Goal: Task Accomplishment & Management: Manage account settings

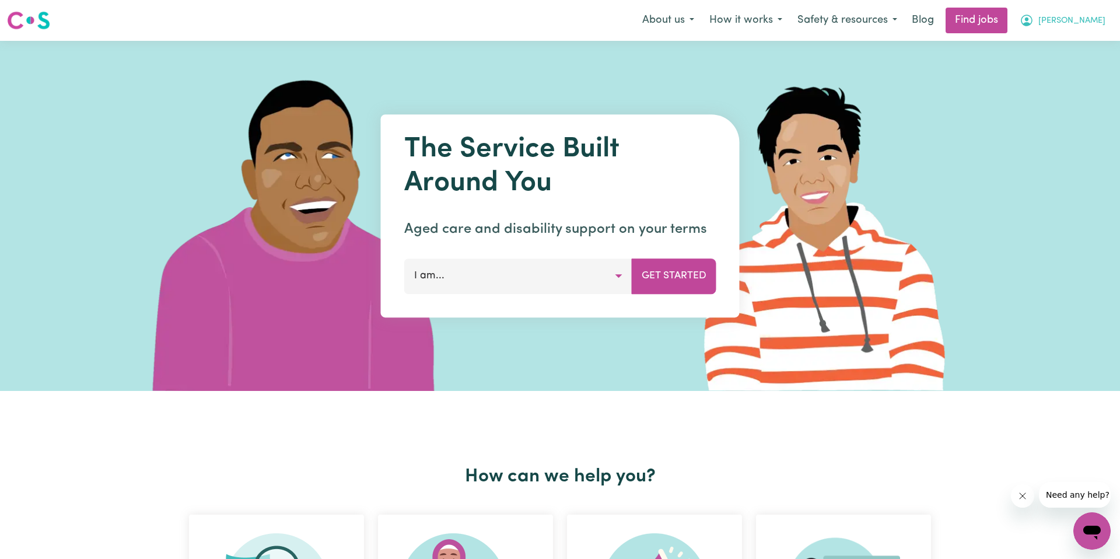
click at [1075, 18] on span "[PERSON_NAME]" at bounding box center [1072, 21] width 67 height 13
click at [1061, 49] on link "My Account" at bounding box center [1066, 45] width 92 height 22
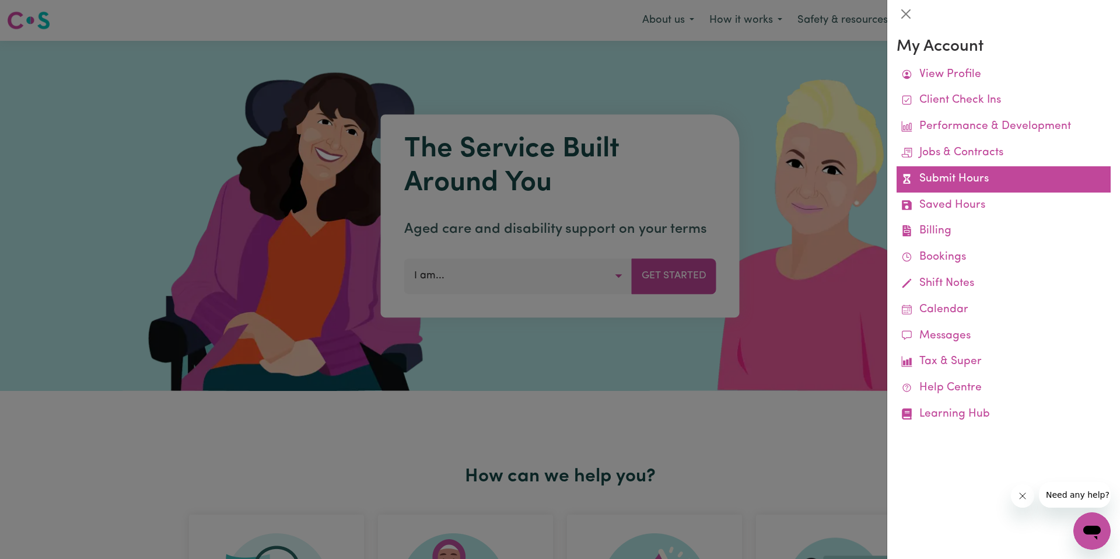
click at [966, 175] on link "Submit Hours" at bounding box center [1004, 179] width 214 height 26
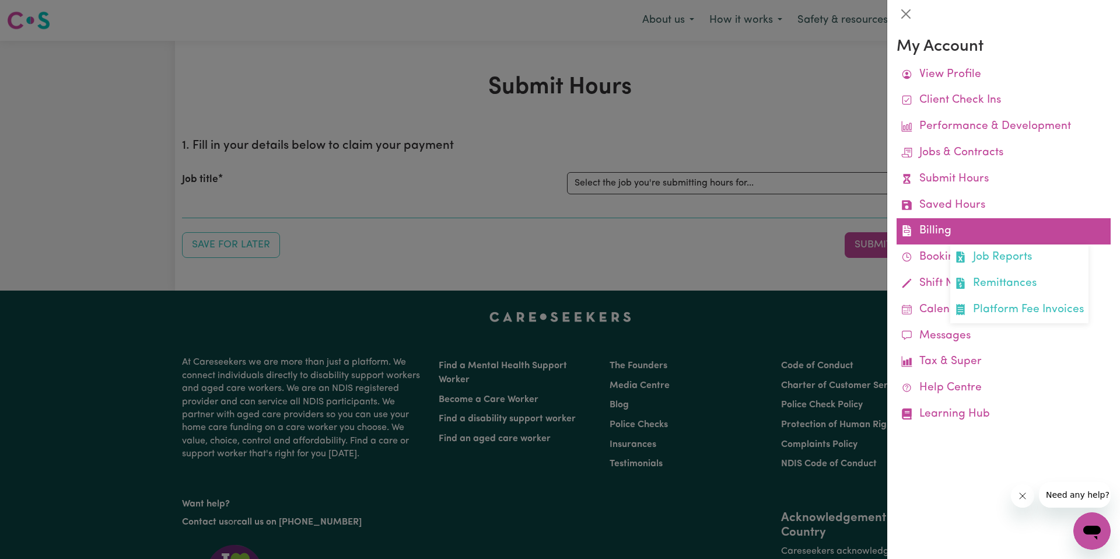
click at [967, 222] on link "Billing Job Reports Remittances Platform Fee Invoices" at bounding box center [1004, 231] width 214 height 26
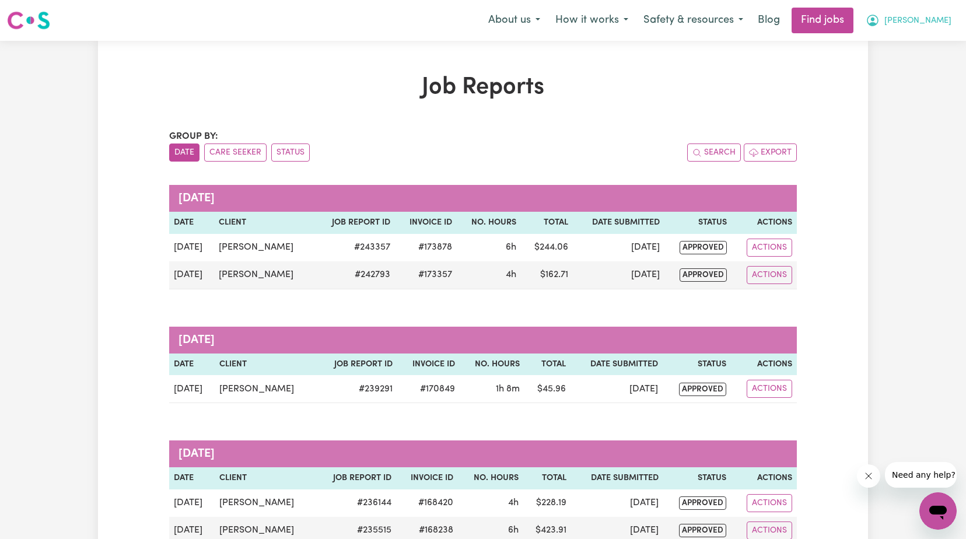
click at [903, 15] on span "[PERSON_NAME]" at bounding box center [917, 21] width 67 height 13
click at [900, 48] on link "My Account" at bounding box center [912, 45] width 92 height 22
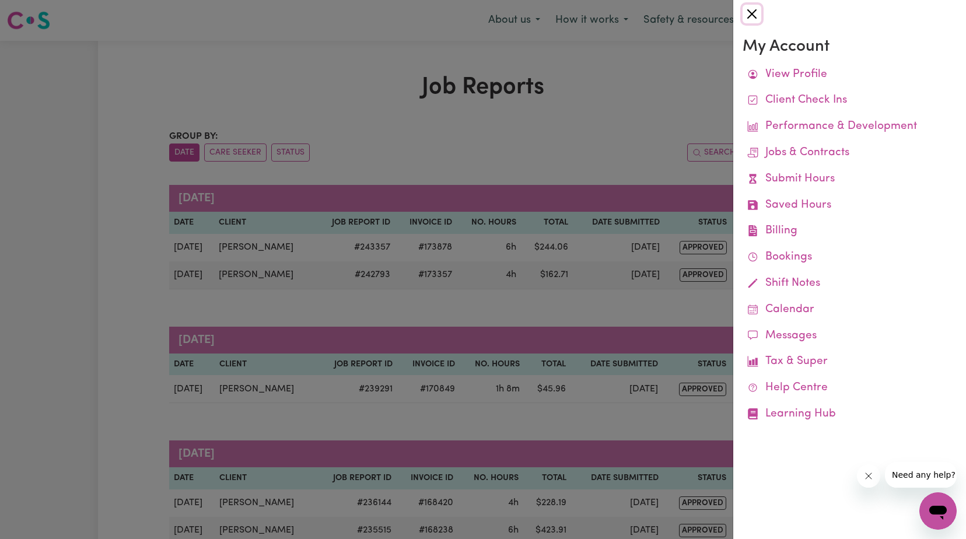
click at [751, 11] on button "Close" at bounding box center [752, 14] width 19 height 19
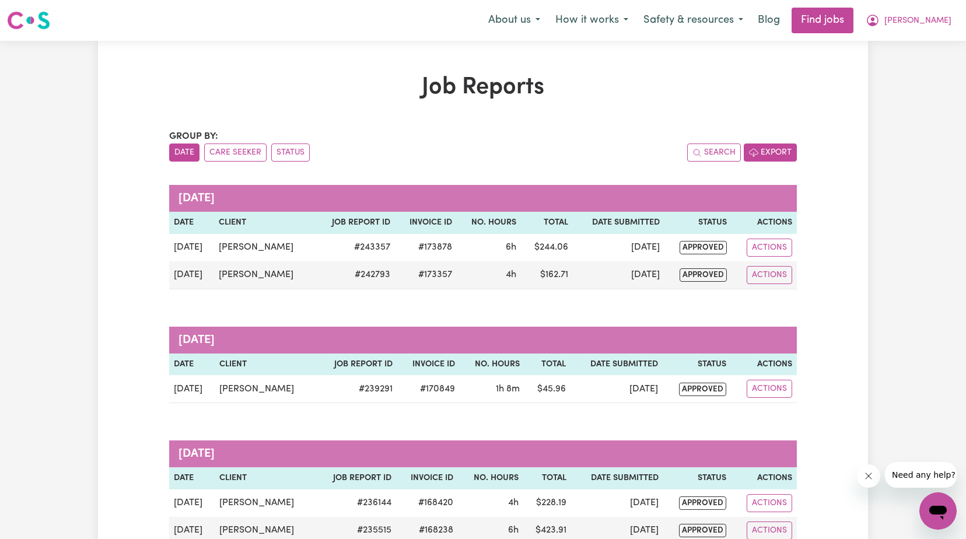
click at [784, 151] on button "Export" at bounding box center [770, 153] width 53 height 18
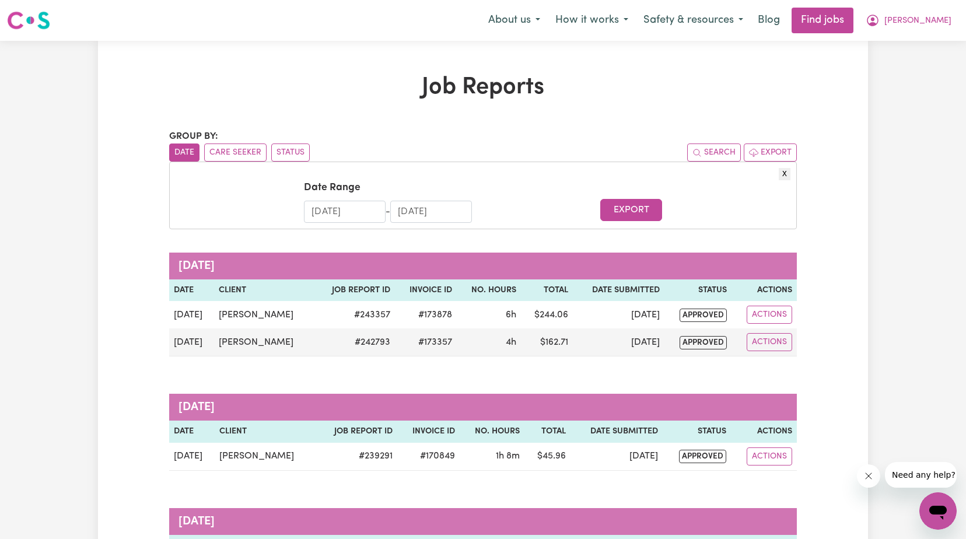
click at [369, 209] on input "[DATE]" at bounding box center [345, 212] width 82 height 22
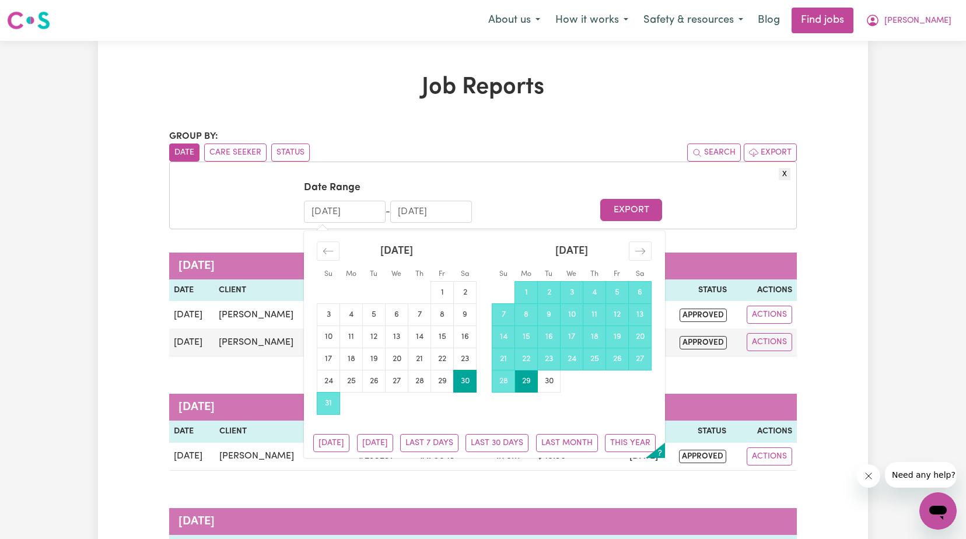
click at [590, 165] on div "X Date Range [DATE] Navigate forward to interact with the calendar and select a…" at bounding box center [483, 196] width 628 height 68
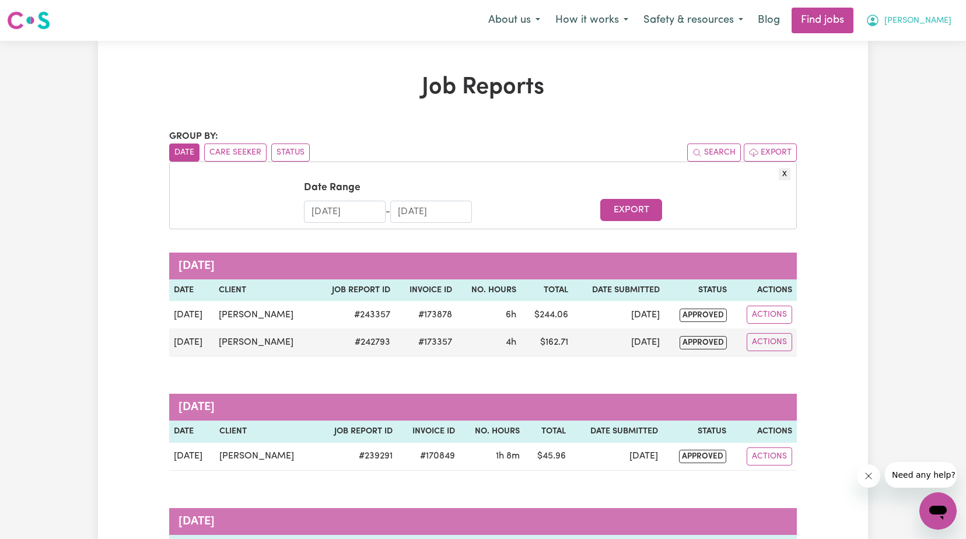
click at [932, 17] on span "[PERSON_NAME]" at bounding box center [917, 21] width 67 height 13
click at [946, 22] on span "[PERSON_NAME]" at bounding box center [917, 21] width 67 height 13
click at [942, 25] on span "[PERSON_NAME]" at bounding box center [917, 21] width 67 height 13
click at [934, 42] on link "My Account" at bounding box center [912, 45] width 92 height 22
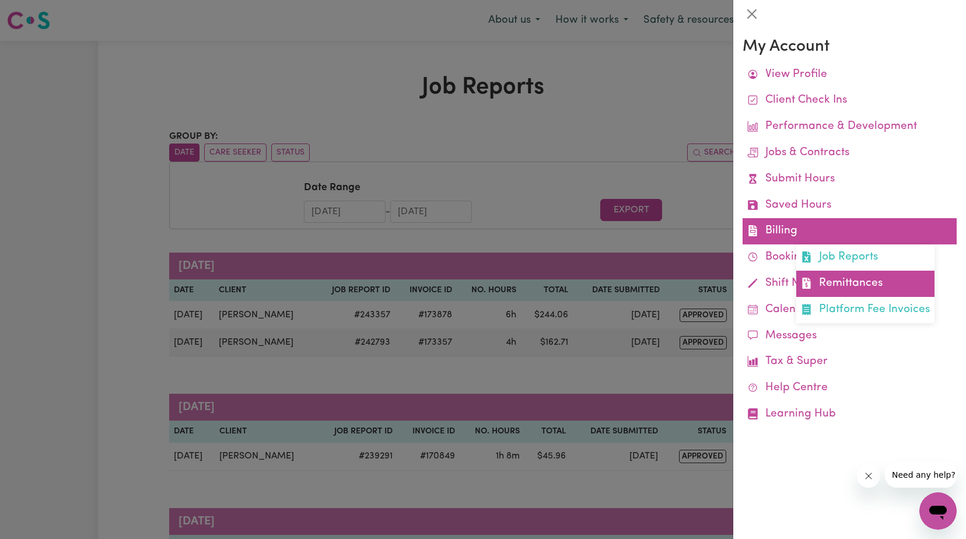
click at [840, 278] on link "Remittances" at bounding box center [865, 284] width 138 height 26
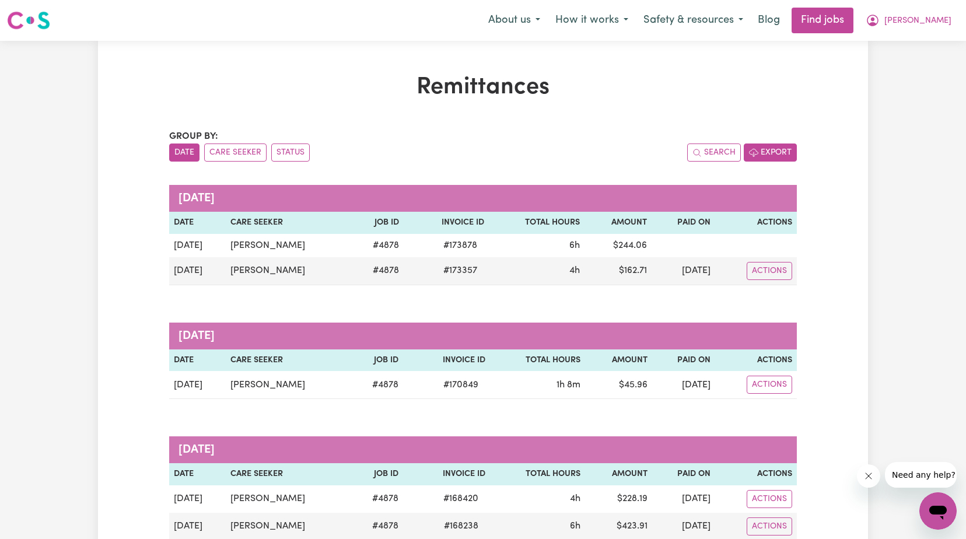
click at [771, 153] on button "Export" at bounding box center [770, 153] width 53 height 18
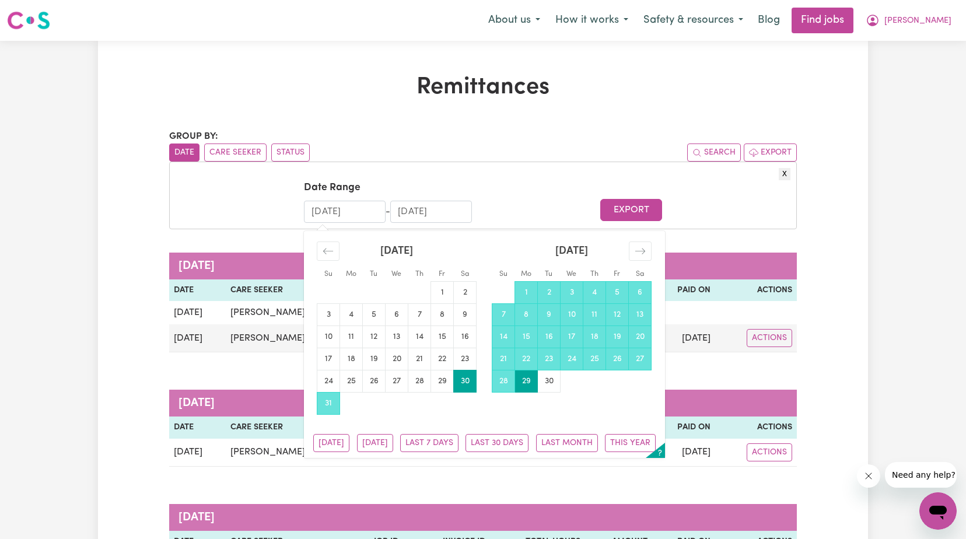
click at [326, 209] on input "[DATE]" at bounding box center [345, 212] width 82 height 22
click at [324, 254] on icon "Move backward to switch to the previous month." at bounding box center [328, 251] width 11 height 11
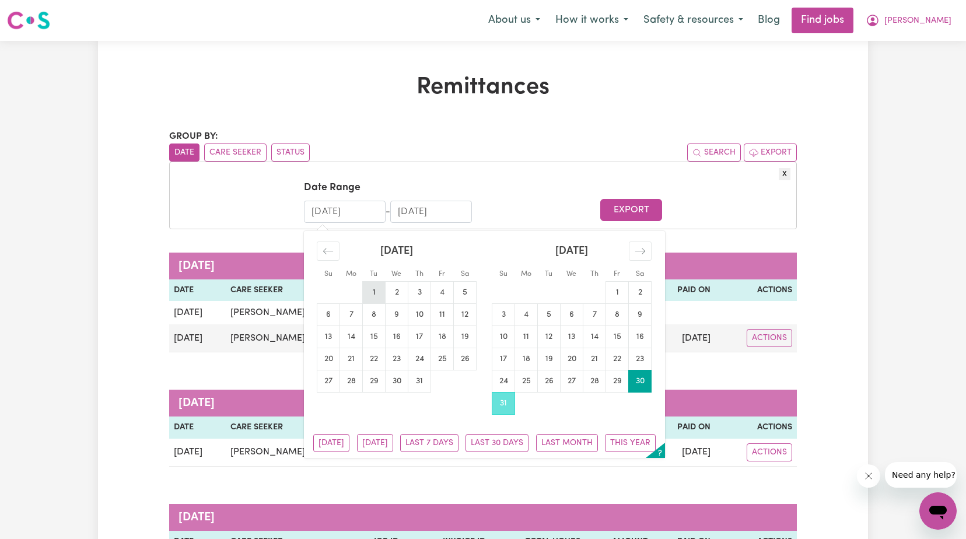
click at [373, 285] on td "1" at bounding box center [374, 292] width 23 height 22
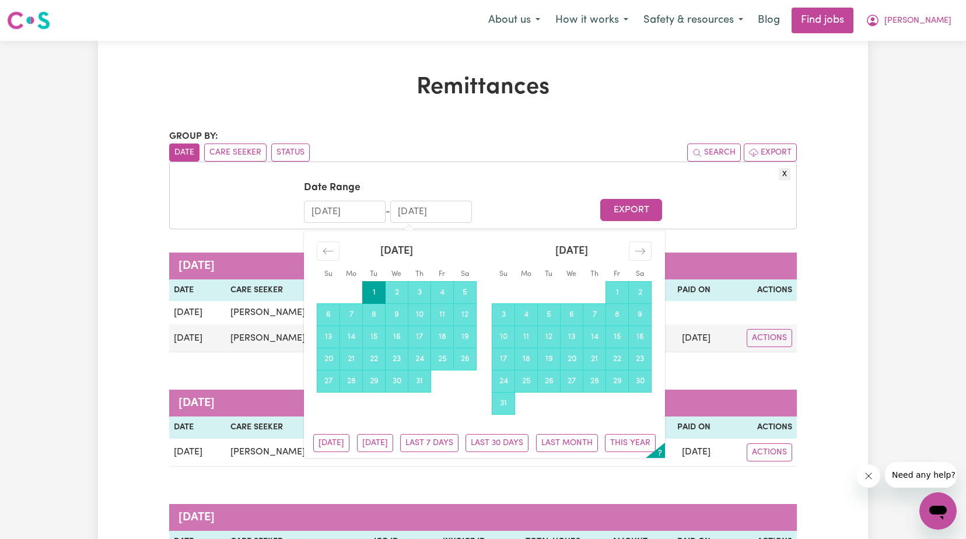
click at [312, 243] on div "[DATE] 1 2 3 4 5 6 7 8 9 10 11 12 13 14 15 16 17 18 19 20 21 22 23 24 25 26 27 …" at bounding box center [396, 312] width 175 height 162
drag, startPoint x: 340, startPoint y: 213, endPoint x: 348, endPoint y: 211, distance: 8.4
click at [340, 213] on input "[DATE]" at bounding box center [345, 212] width 82 height 22
click at [361, 211] on input "[DATE]" at bounding box center [345, 212] width 82 height 22
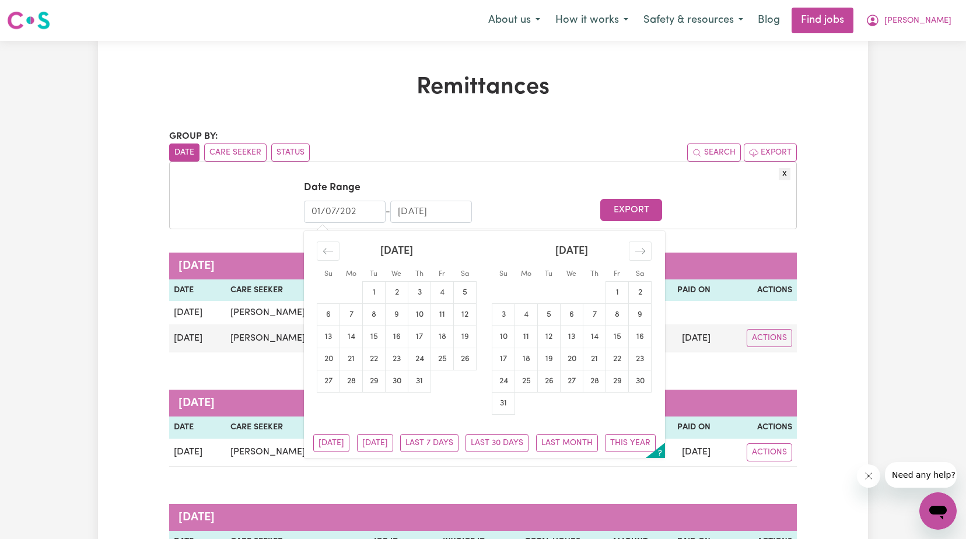
type input "[DATE]"
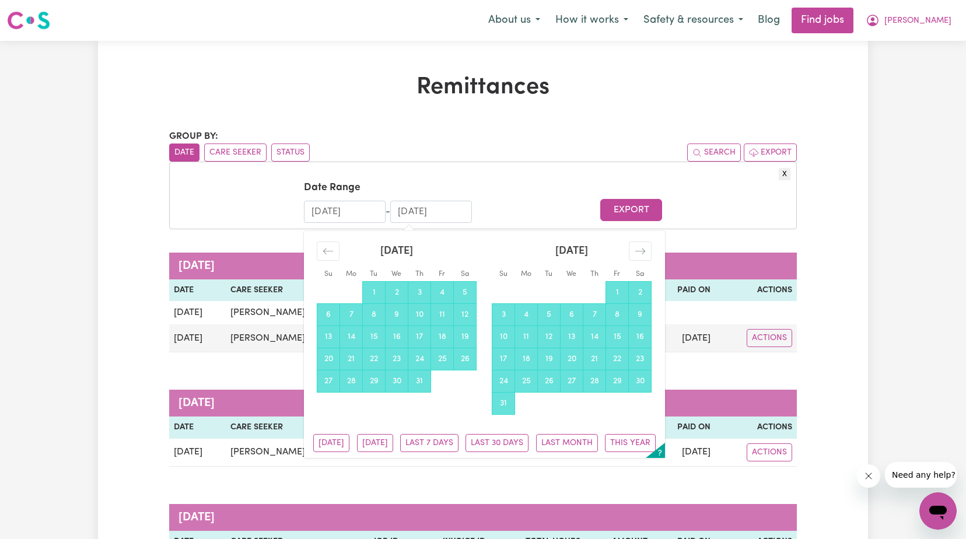
click at [419, 211] on input "[DATE]" at bounding box center [431, 212] width 82 height 22
drag, startPoint x: 409, startPoint y: 209, endPoint x: 378, endPoint y: 204, distance: 31.3
click at [383, 204] on div "[DATE] Navigate forward to interact with the calendar and select a date. Press …" at bounding box center [388, 212] width 168 height 22
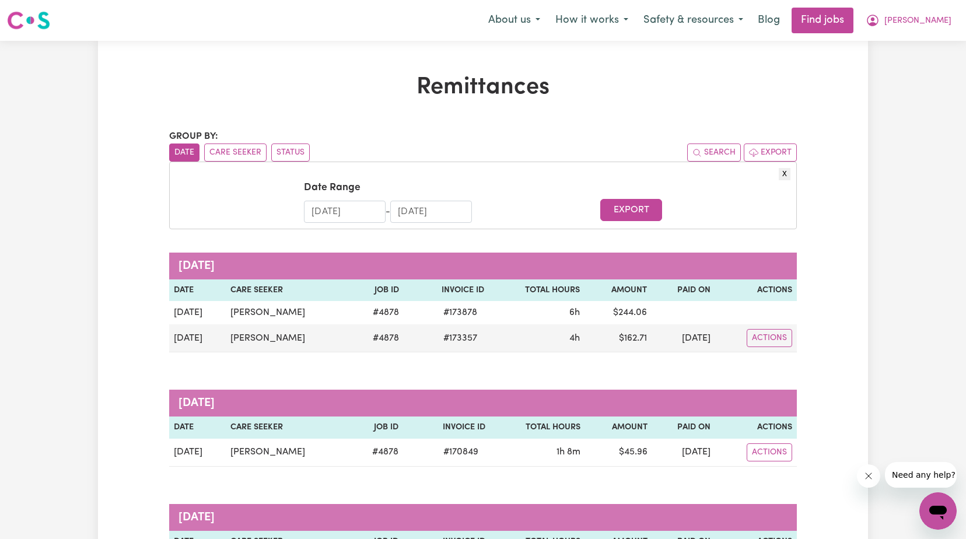
click at [420, 207] on input "[DATE]" at bounding box center [431, 212] width 82 height 22
type input "[DATE]"
click at [539, 201] on form "Date Range [DATE] Navigate forward to interact with the calendar and select a d…" at bounding box center [483, 201] width 615 height 42
click at [615, 209] on button "Export" at bounding box center [630, 210] width 61 height 22
click at [912, 19] on span "[PERSON_NAME]" at bounding box center [917, 21] width 67 height 13
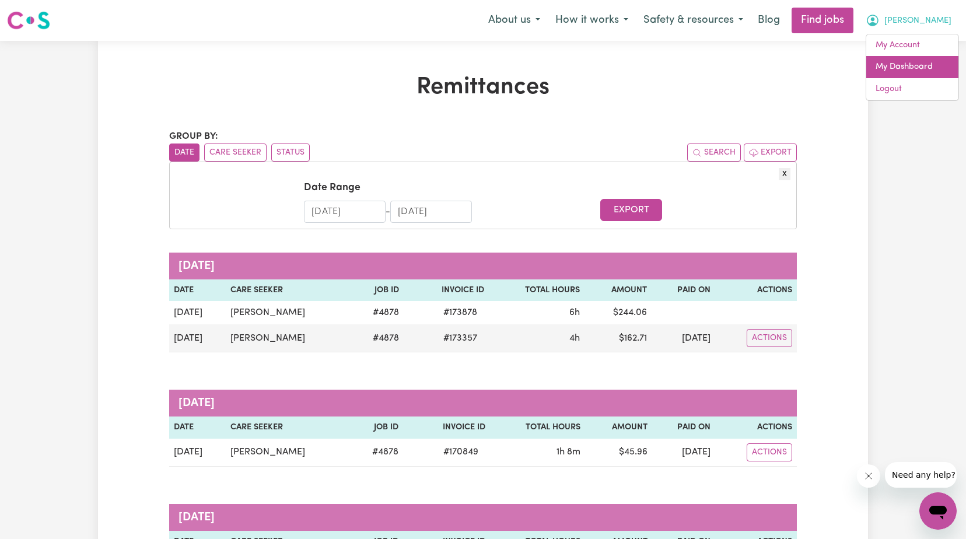
click at [915, 61] on link "My Dashboard" at bounding box center [912, 67] width 92 height 22
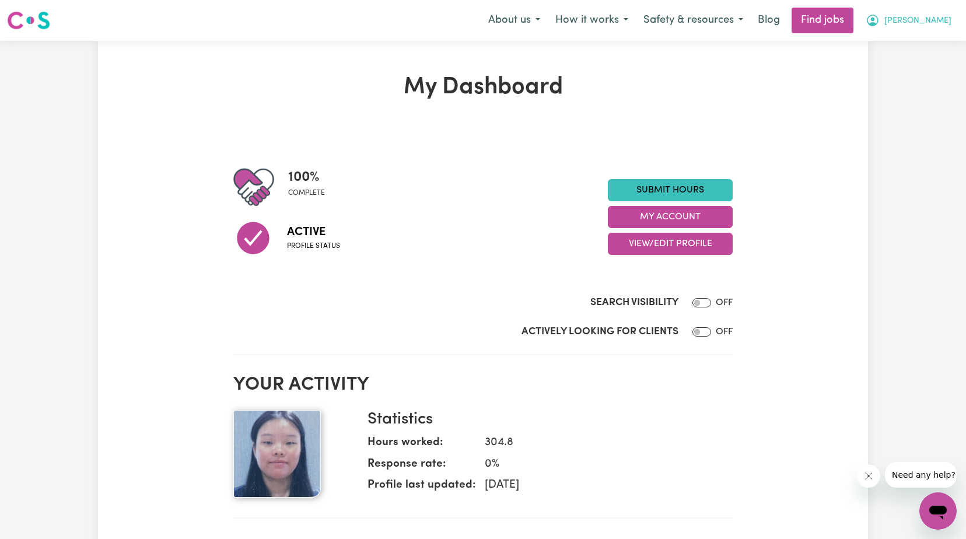
click at [929, 20] on span "[PERSON_NAME]" at bounding box center [917, 21] width 67 height 13
click at [934, 51] on link "My Account" at bounding box center [912, 45] width 92 height 22
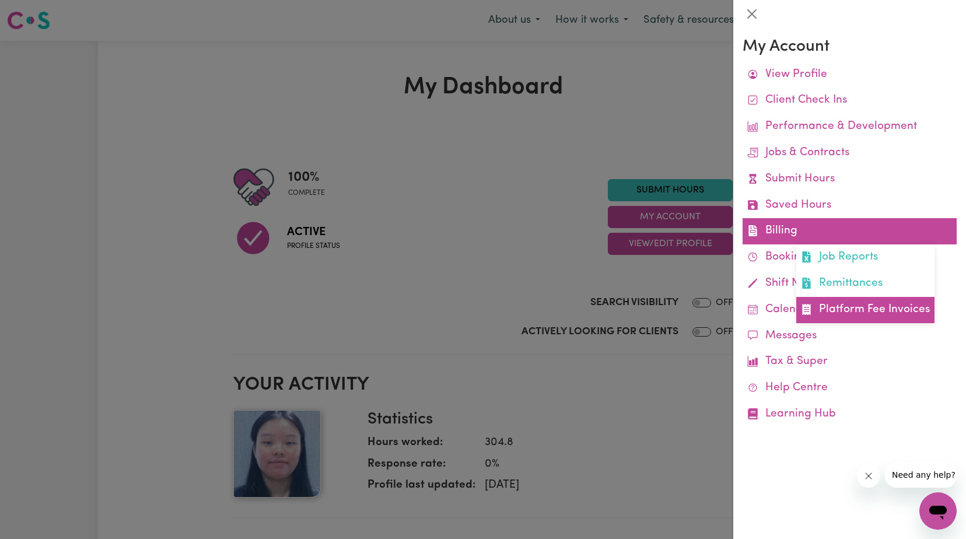
click at [862, 313] on link "Platform Fee Invoices" at bounding box center [865, 310] width 138 height 26
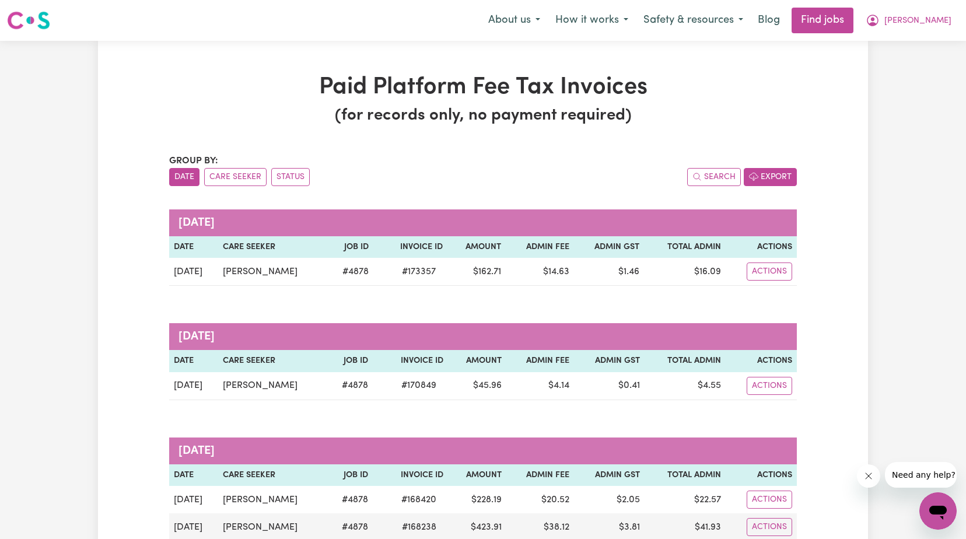
click at [775, 179] on button "Export" at bounding box center [770, 177] width 53 height 18
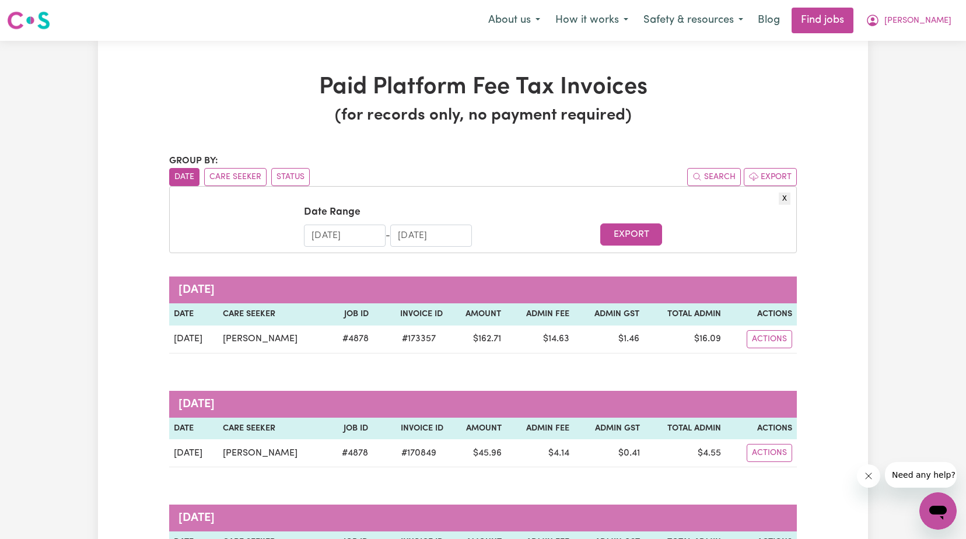
click at [327, 231] on input "[DATE]" at bounding box center [345, 236] width 82 height 22
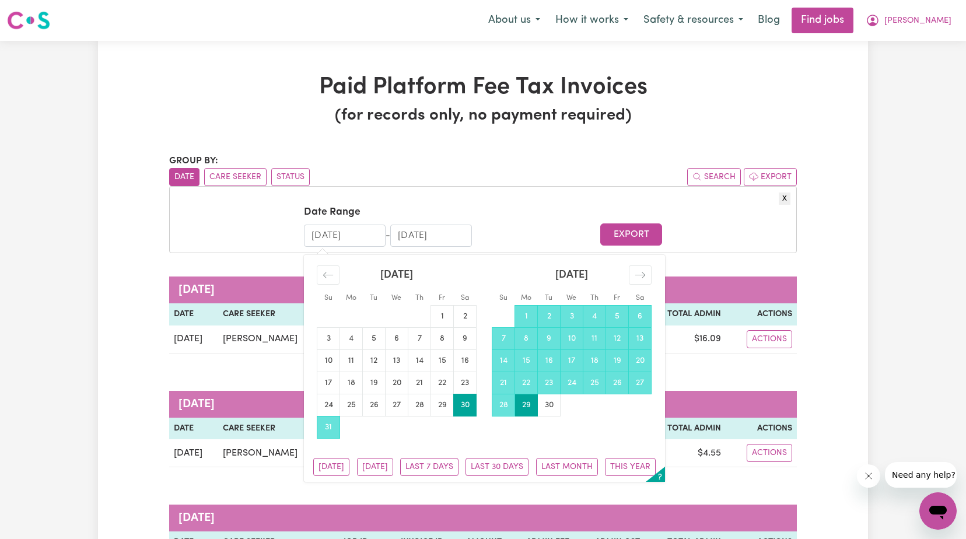
drag, startPoint x: 321, startPoint y: 231, endPoint x: 293, endPoint y: 231, distance: 28.6
click at [314, 231] on input "[DATE]" at bounding box center [345, 236] width 82 height 22
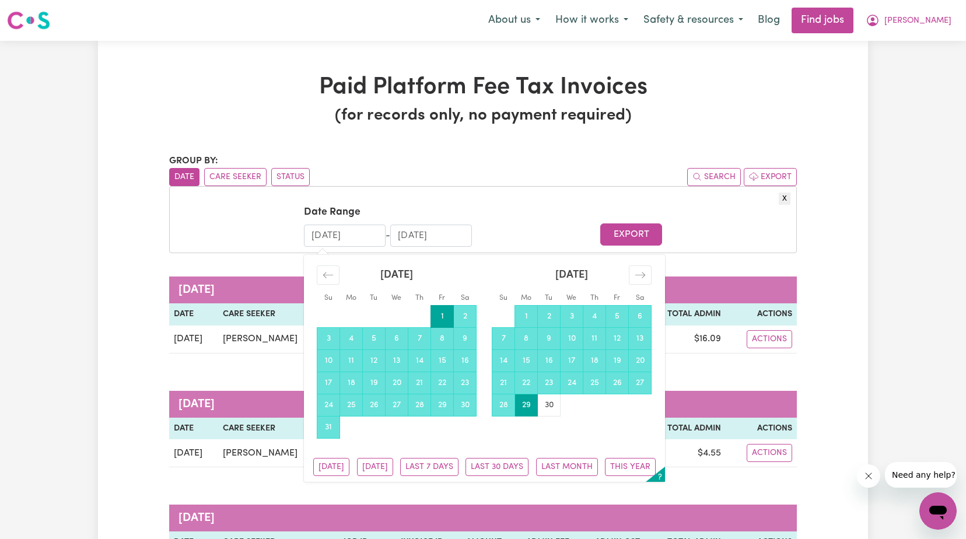
click at [332, 234] on input "[DATE]" at bounding box center [345, 236] width 82 height 22
click at [373, 235] on input "[DATE]" at bounding box center [345, 236] width 82 height 22
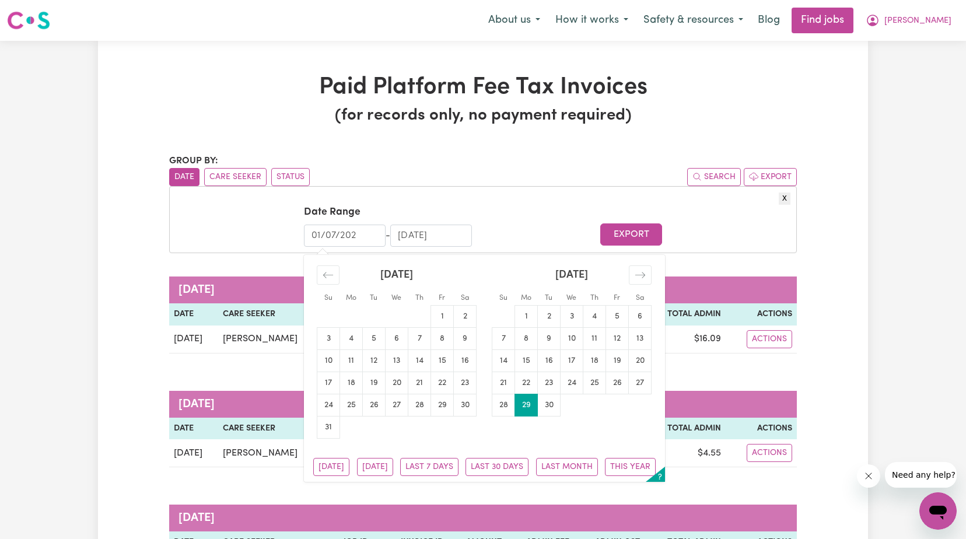
type input "[DATE]"
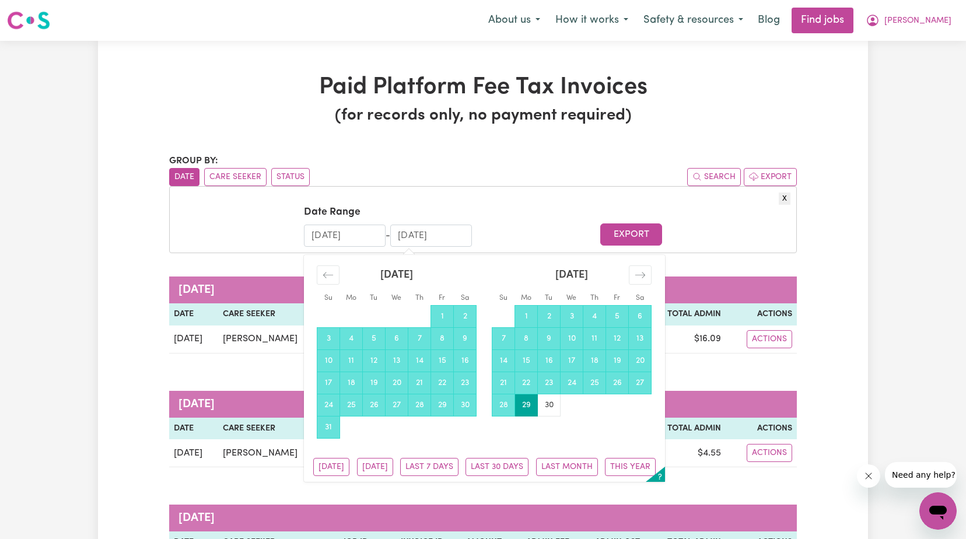
drag, startPoint x: 408, startPoint y: 229, endPoint x: 394, endPoint y: 229, distance: 13.4
click at [395, 229] on input "[DATE]" at bounding box center [431, 236] width 82 height 22
drag, startPoint x: 410, startPoint y: 230, endPoint x: 393, endPoint y: 223, distance: 17.8
click at [394, 223] on div "Date Range [DATE] Navigate forward to interact with the calendar and select a d…" at bounding box center [388, 226] width 168 height 42
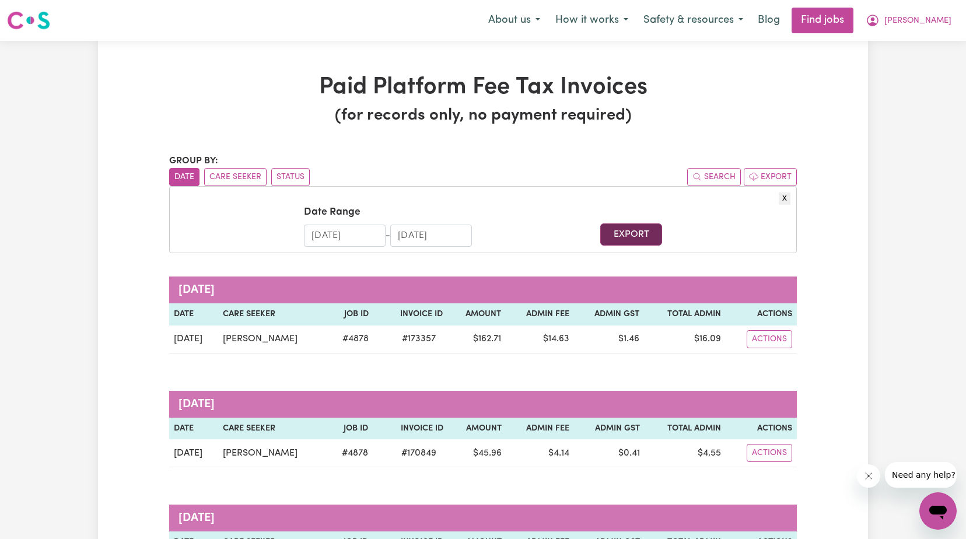
type input "[DATE]"
click at [614, 233] on button "Export" at bounding box center [630, 234] width 61 height 22
